Goal: Transaction & Acquisition: Register for event/course

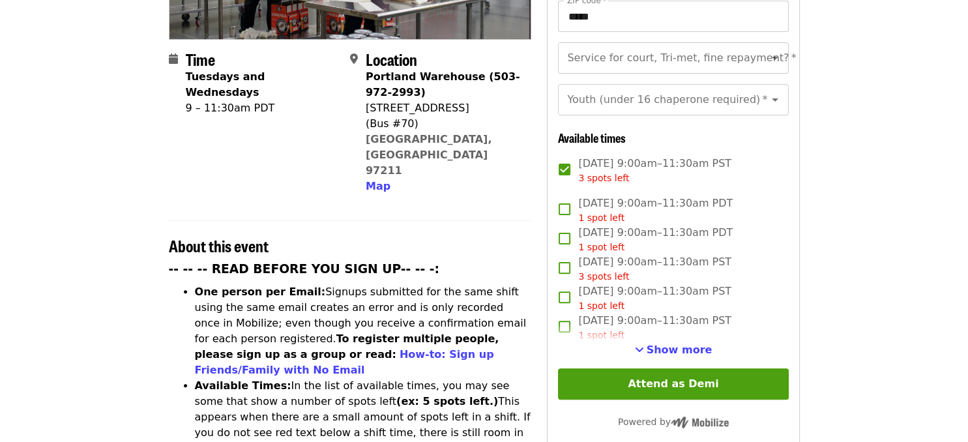
scroll to position [339, 0]
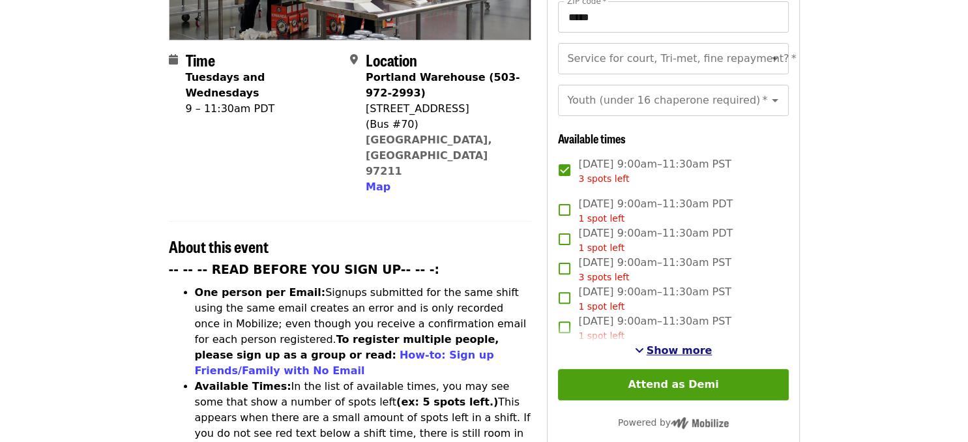
click at [678, 344] on span "Show more" at bounding box center [680, 350] width 66 height 12
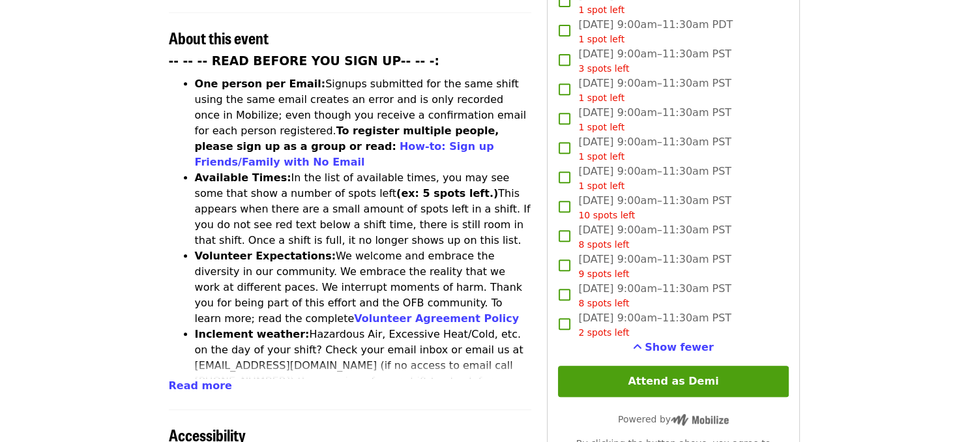
scroll to position [548, 0]
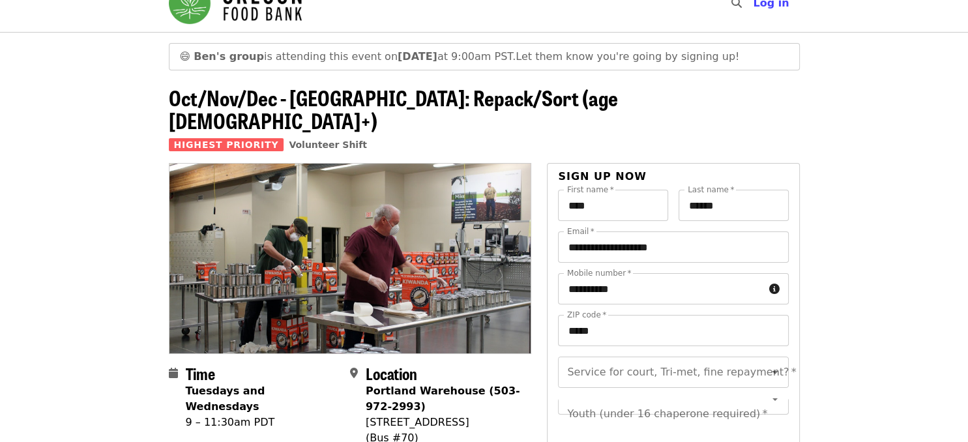
scroll to position [5, 0]
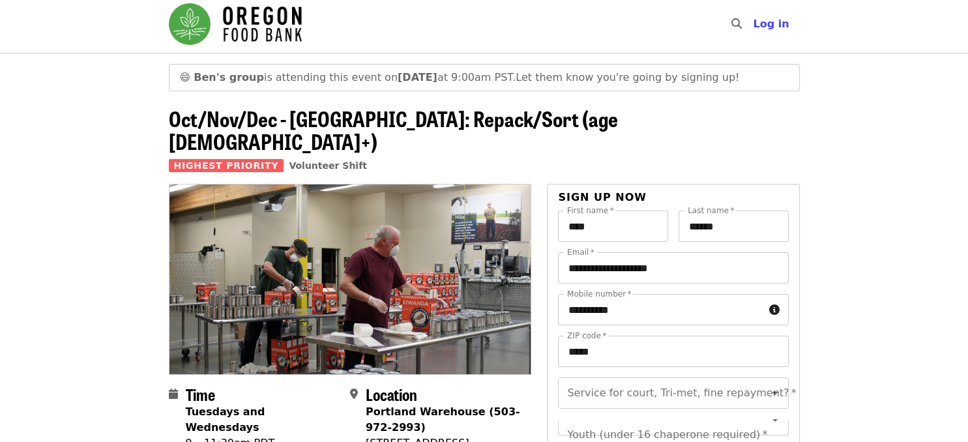
click at [309, 79] on span "[PERSON_NAME]'s group is attending this event [DATE][DATE] 9:00am PST." at bounding box center [355, 77] width 322 height 12
click at [327, 80] on span "Ben's group is attending this event on Wed, Nov 12 at 9:00am PST." at bounding box center [355, 77] width 322 height 12
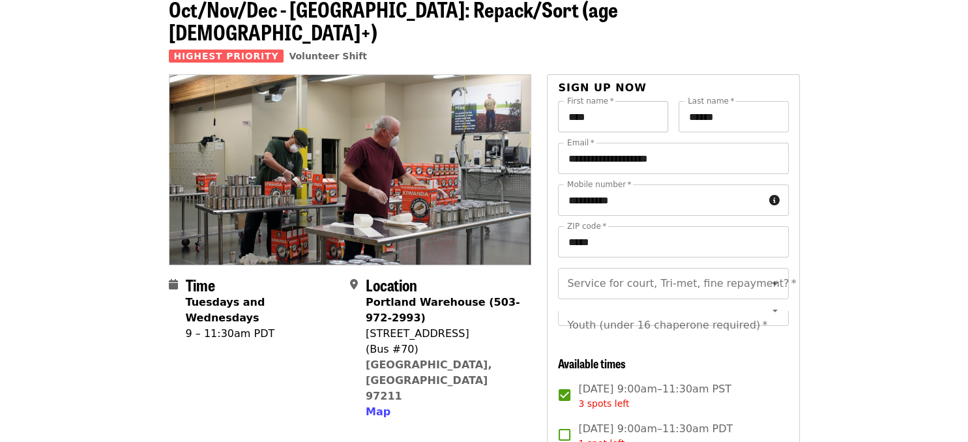
scroll to position [142, 0]
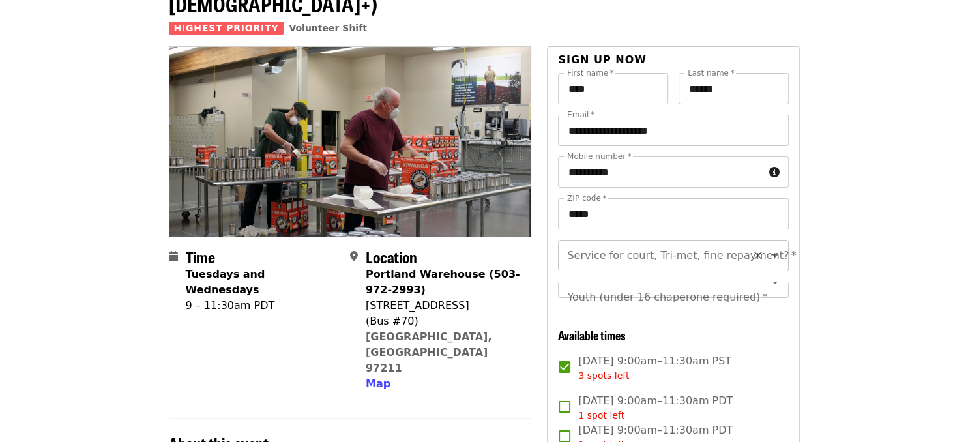
click at [775, 254] on icon "Open" at bounding box center [775, 255] width 7 height 3
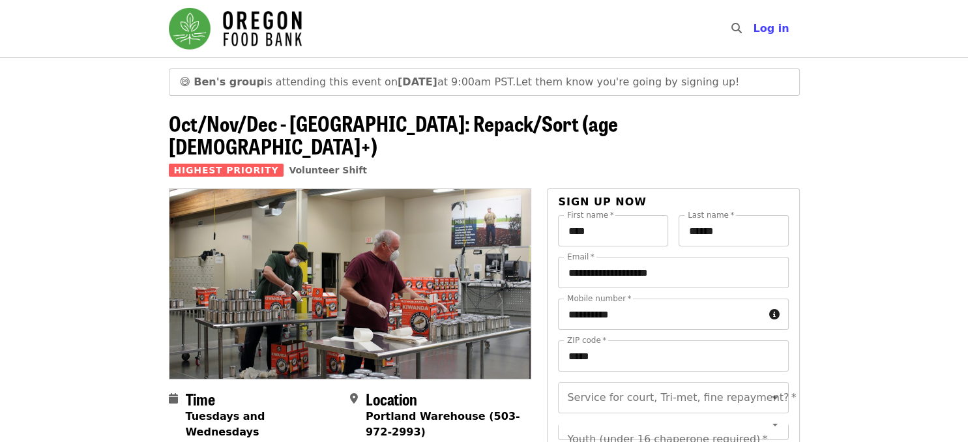
click at [598, 87] on span "Let them know you're going by signing up!" at bounding box center [628, 82] width 224 height 12
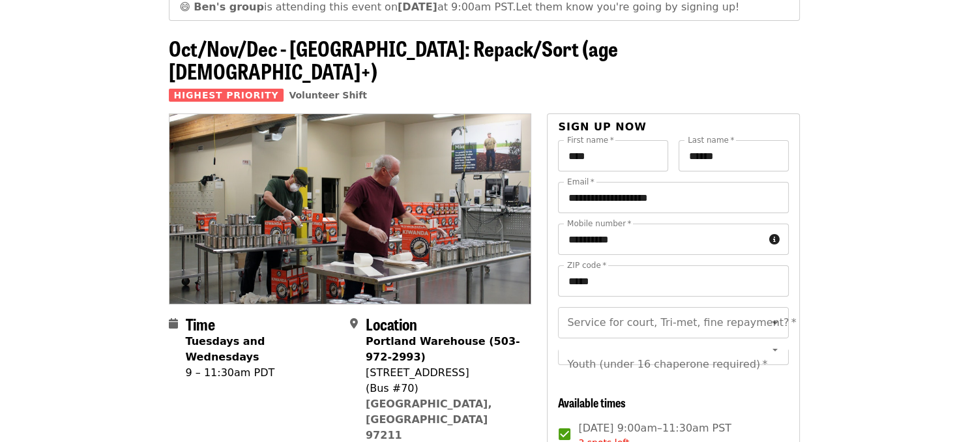
click at [458, 12] on span "Ben's group is attending this event on Wed, Nov 12 at 9:00am PST." at bounding box center [355, 7] width 322 height 12
click at [189, 11] on span "😄" at bounding box center [185, 7] width 11 height 12
